Goal: Information Seeking & Learning: Learn about a topic

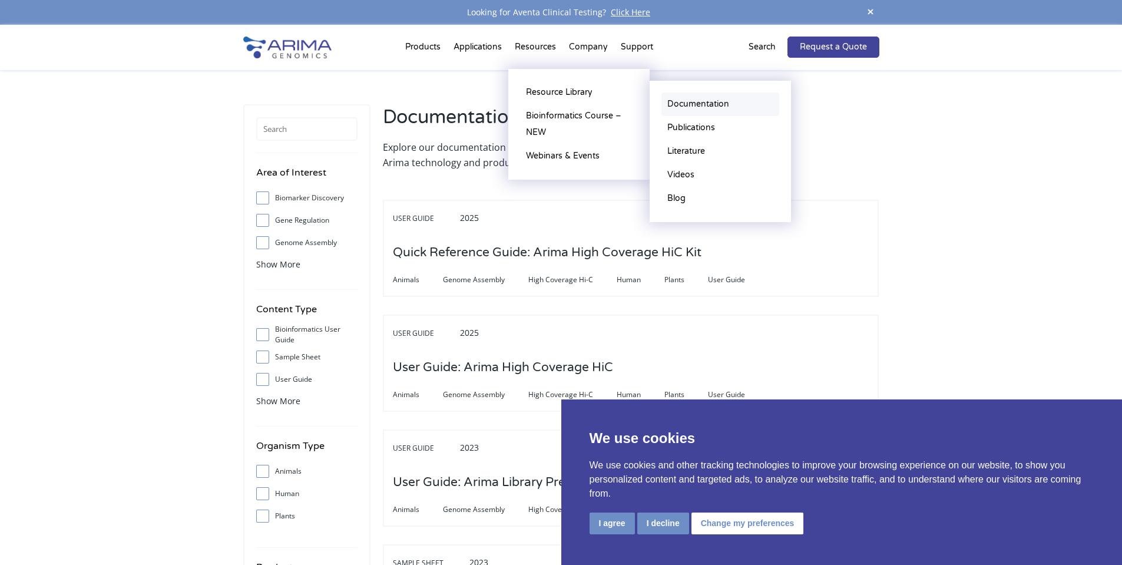
click at [729, 105] on link "Documentation" at bounding box center [721, 104] width 118 height 24
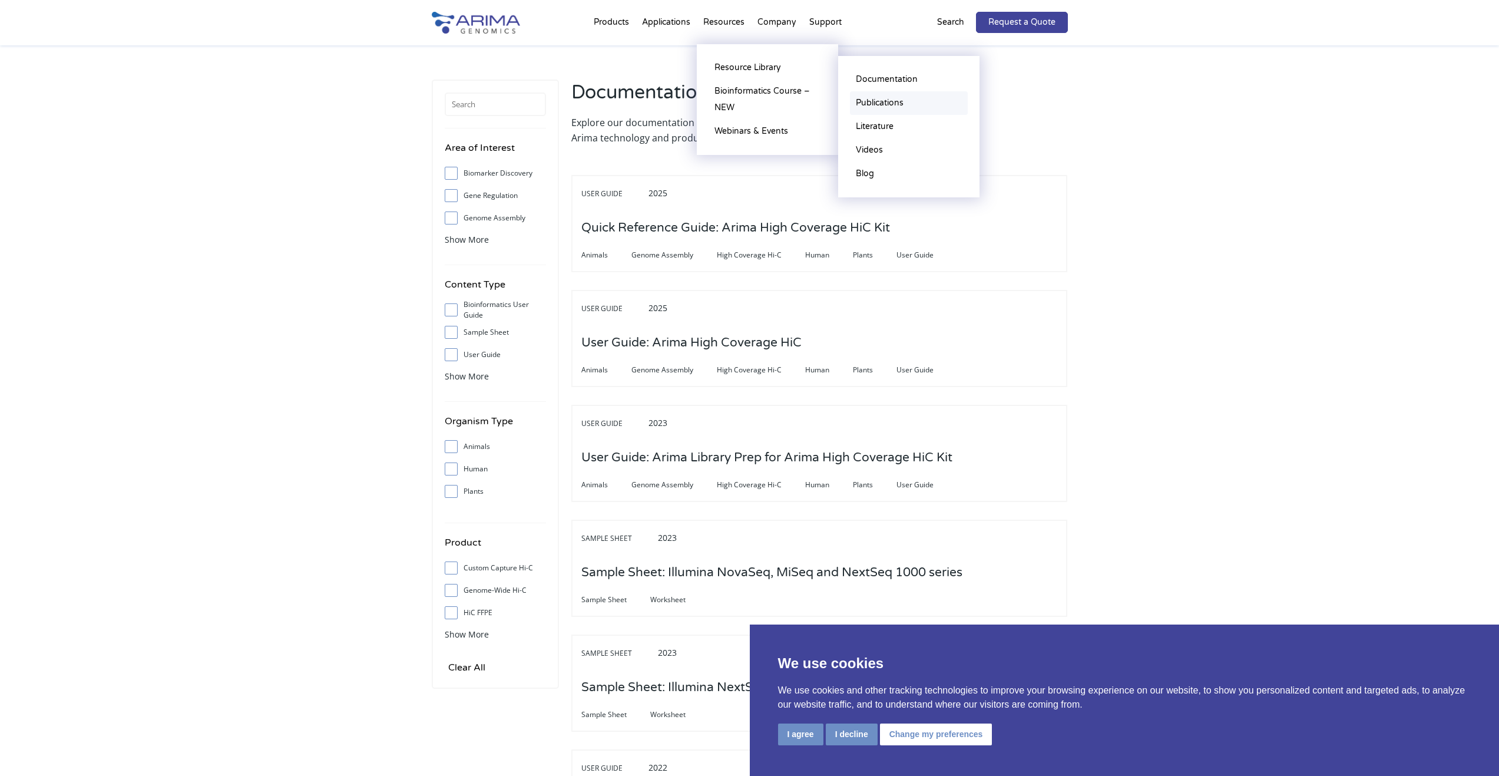
click at [894, 106] on link "Publications" at bounding box center [909, 103] width 118 height 24
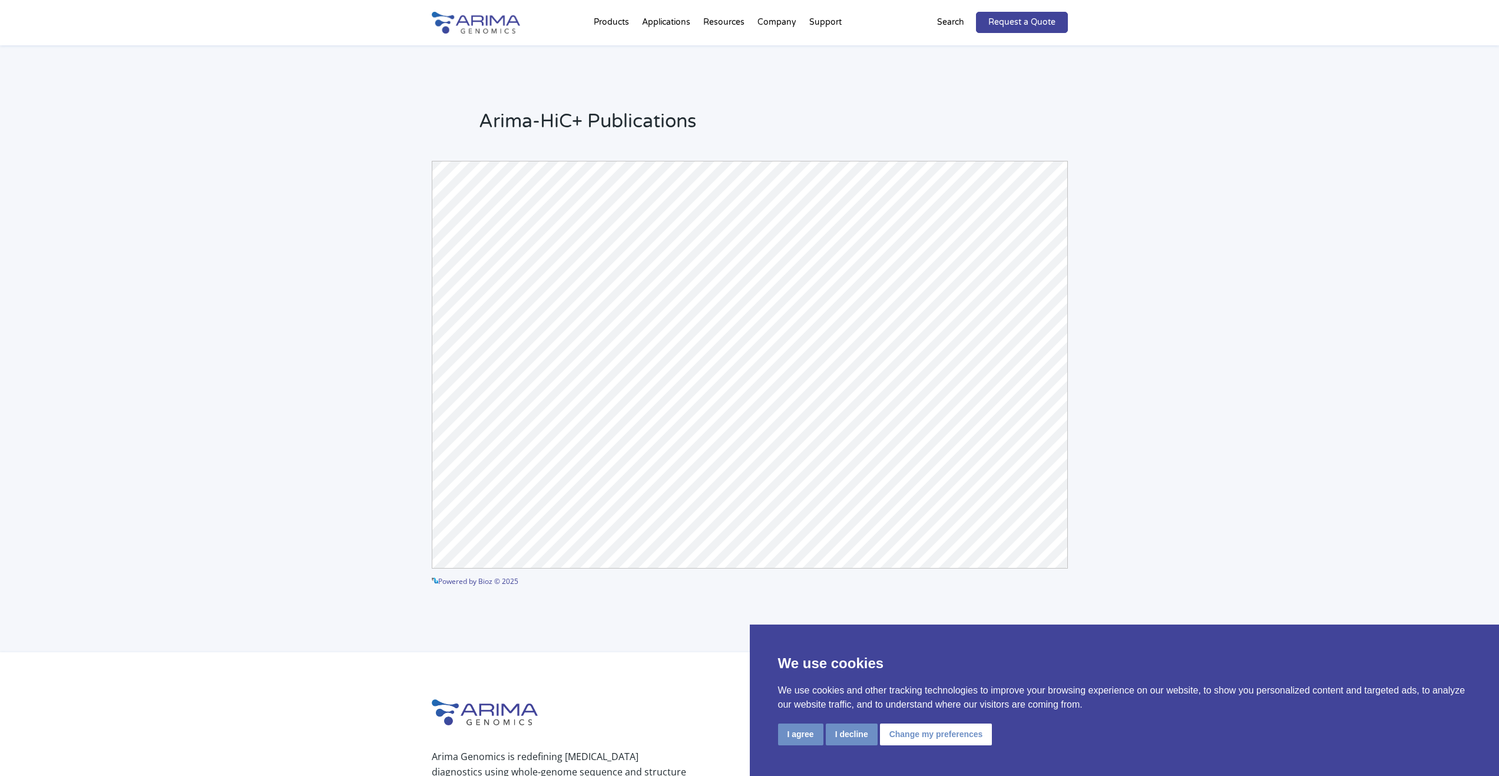
drag, startPoint x: 581, startPoint y: 160, endPoint x: 359, endPoint y: 373, distance: 307.5
click at [359, 373] on div "Arima-HiC+ Publications Powered by Bioz © 2025 See more details on Bioz" at bounding box center [749, 348] width 1499 height 607
click at [1158, 345] on div "Arima-HiC+ Publications Powered by Bioz © 2025 See more details on Bioz" at bounding box center [749, 348] width 1499 height 607
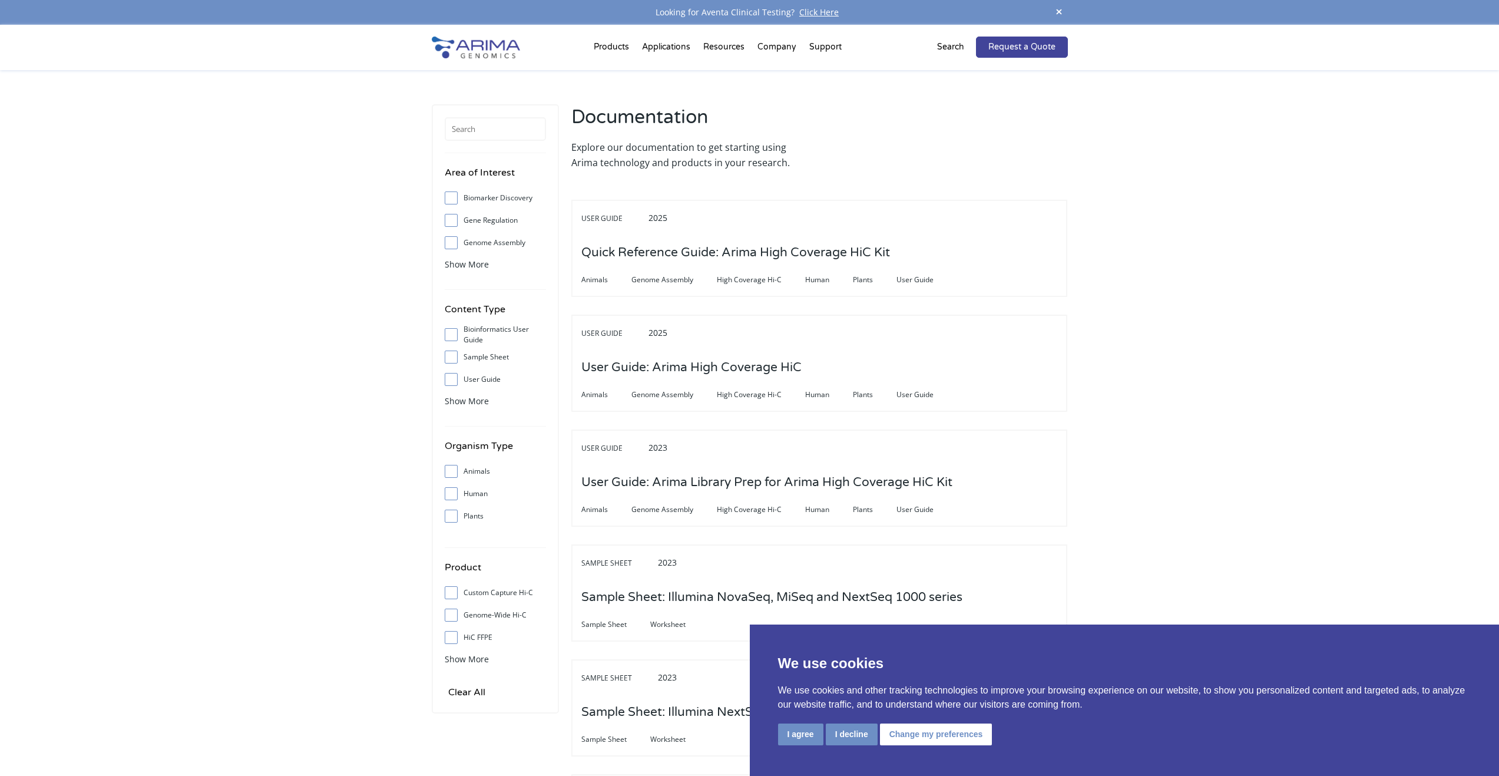
click at [504, 143] on div "Area of Interest Biomarker Discovery Gene Regulation Genome Assembly Structural…" at bounding box center [495, 408] width 127 height 609
click at [508, 129] on input "text" at bounding box center [495, 129] width 101 height 24
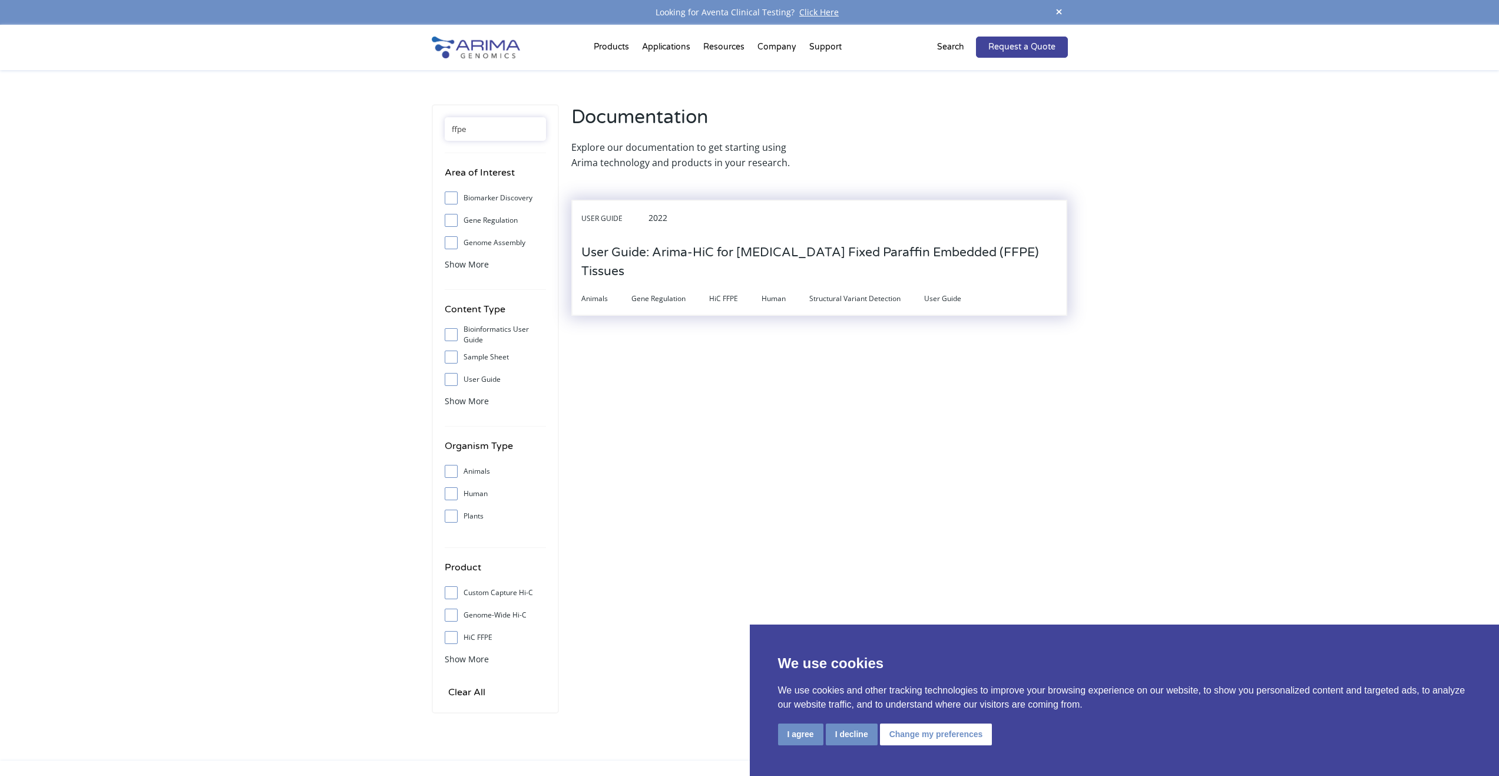
type input "ffpe"
